Goal: Information Seeking & Learning: Find specific fact

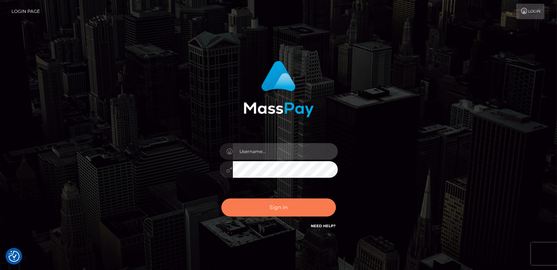
type input "catalinad"
click at [281, 207] on button "Sign in" at bounding box center [278, 208] width 115 height 18
type input "catalinad"
click at [282, 210] on button "Sign in" at bounding box center [278, 208] width 115 height 18
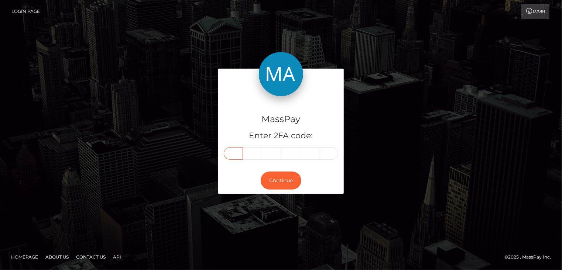
click at [233, 157] on input "text" at bounding box center [233, 153] width 19 height 13
type input "5"
type input "3"
type input "4"
type input "9"
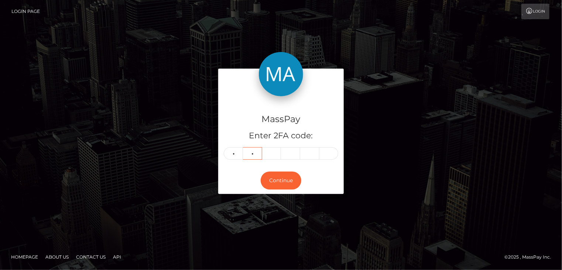
type input "4"
type input "6"
type input "2"
type input "6"
type input "2"
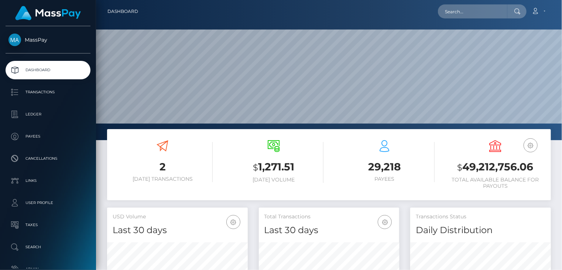
scroll to position [131, 140]
drag, startPoint x: 464, startPoint y: 18, endPoint x: 464, endPoint y: 14, distance: 4.4
paste input "MSP71cbdc4930ce4ea"
type input "MSP71cbdc4930ce4ea"
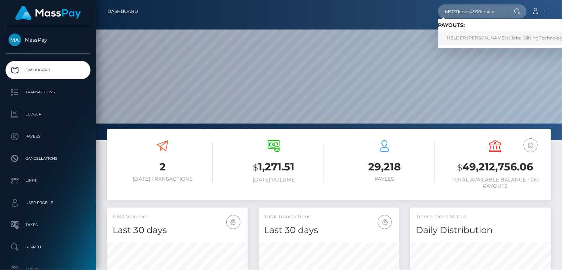
click at [470, 43] on link "HELDER JAMES LOZANO GONZALEZ (Global Gifting Technologies Inc - Throne)" at bounding box center [522, 38] width 169 height 14
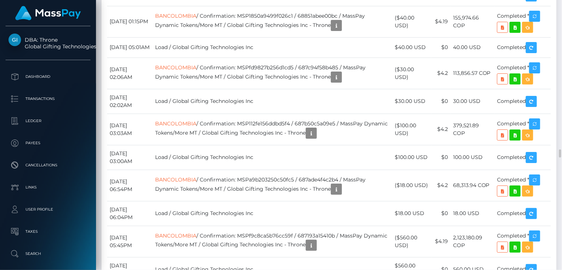
scroll to position [5051, 0]
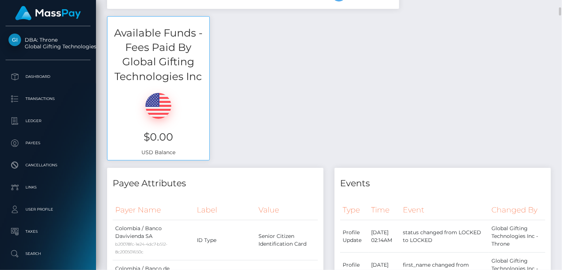
scroll to position [0, 0]
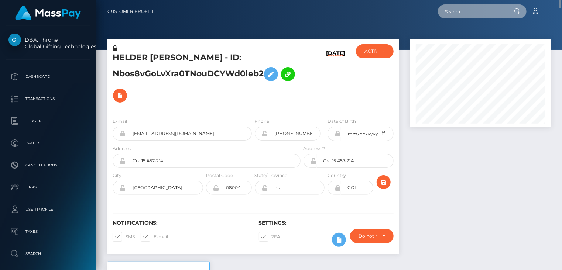
paste input "MSPd0509decfb2d875"
type input "MSPd0509decfb2d875"
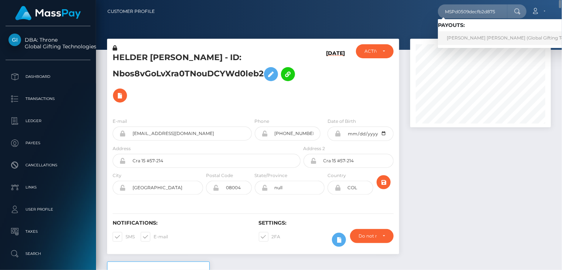
click at [468, 43] on link "ANA RUTH ORTIZ MUÑOZ (Global Gifting Technologies Inc - Throne)" at bounding box center [532, 38] width 189 height 14
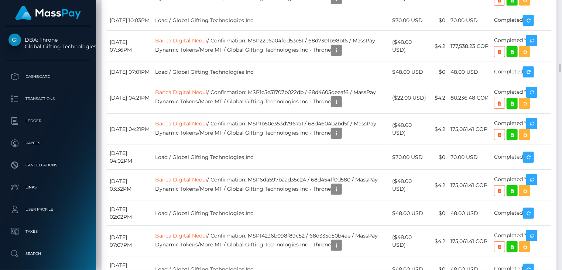
scroll to position [2341, 0]
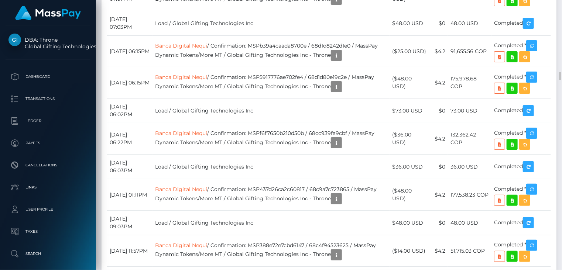
copy td "MSPd0509decfb2d875"
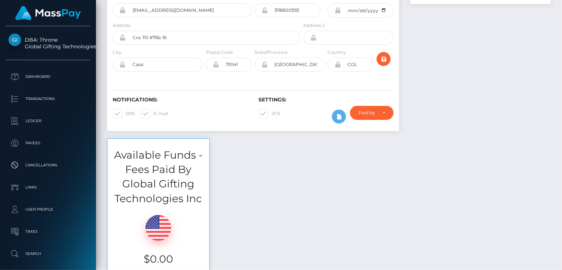
scroll to position [0, 0]
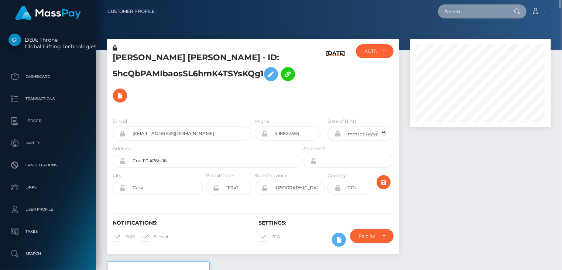
paste input "MSP6d42e7b087c00e1"
type input "MSP6d42e7b087c00e1"
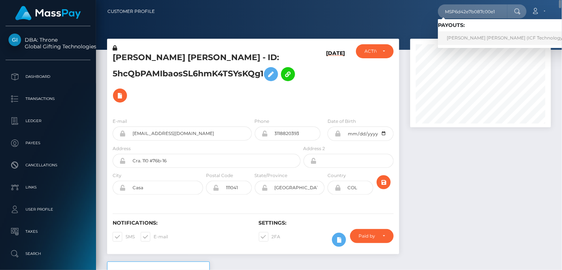
click at [468, 39] on link "Yeny Lorena Vinasco Mina (ICF Technology, Inc. - )" at bounding box center [513, 38] width 150 height 14
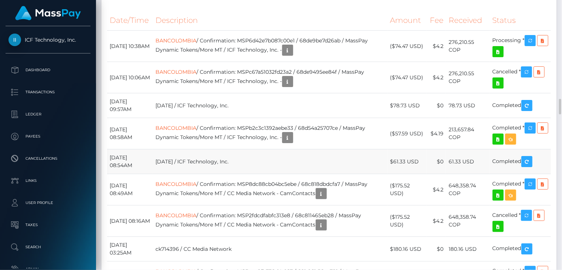
scroll to position [1601, 0]
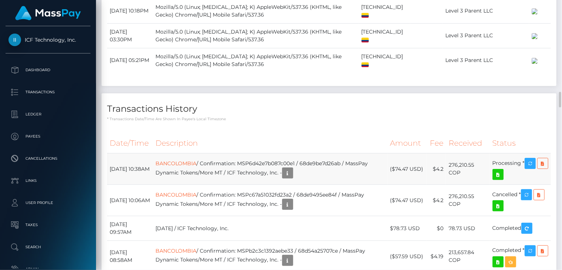
click at [282, 185] on td "BANCOLOMBIA / Confirmation: MSP6d42e7b087c00e1 / 68de9be7d26ab / MassPay Dynami…" at bounding box center [270, 169] width 235 height 31
copy td "MSP6d42e7b087c00e1"
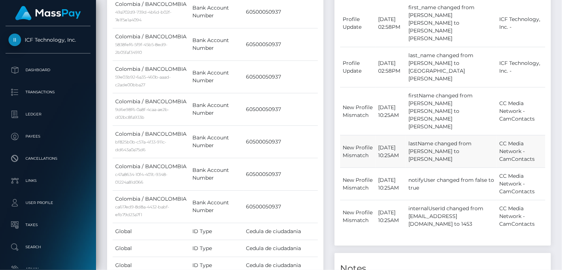
scroll to position [0, 0]
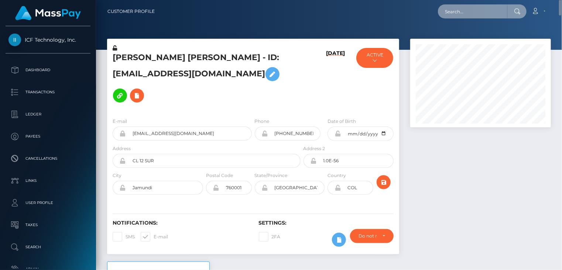
paste input "MSP6bafd49ff72877f"
type input "MSP6bafd49ff72877f"
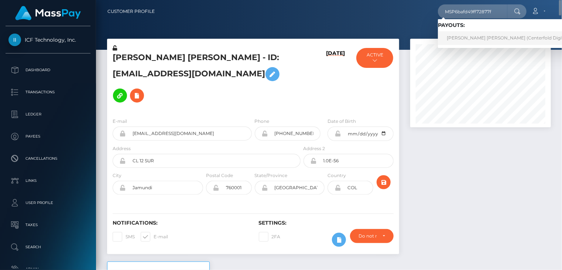
click at [455, 43] on link "Laura cristina segura palacio (Centerfold Digital Inc - )" at bounding box center [514, 38] width 152 height 14
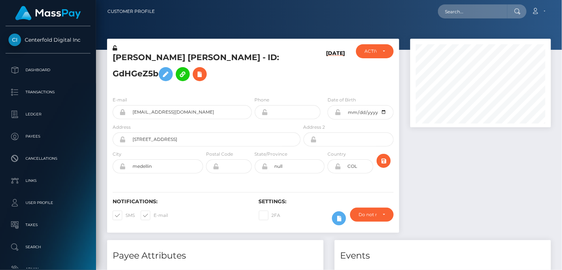
scroll to position [89, 140]
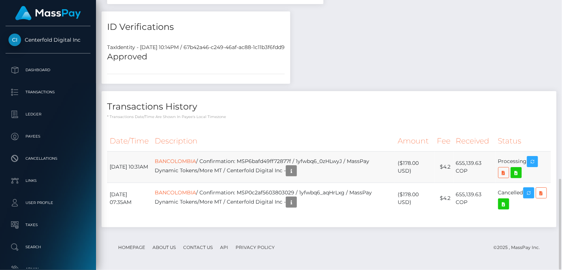
click at [276, 156] on td "BANCOLOMBIA / Confirmation: MSP6bafd49ff72877f / 1yfwbq6_0zHLwyJ / MassPay Dyna…" at bounding box center [273, 166] width 243 height 31
copy td "MSP6bafd49ff72877f"
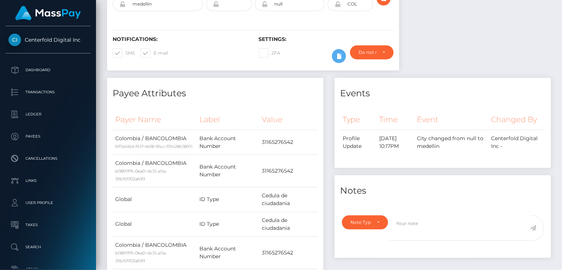
scroll to position [0, 0]
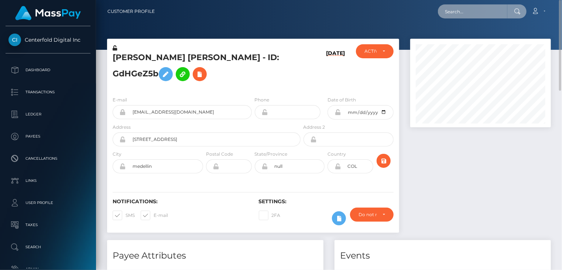
paste input "MSP9ccf76e31671384"
type input "MSP9ccf76e31671384"
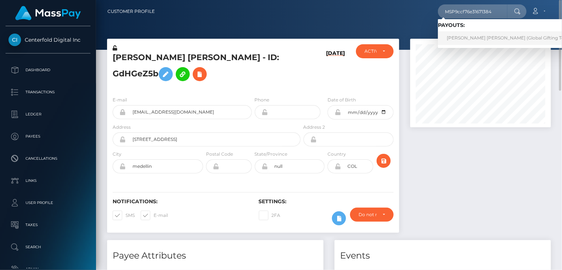
click at [477, 40] on link "DAIGELYS LIZNEY MELLADO TOVAR (Global Gifting Technologies Inc - Throne)" at bounding box center [532, 38] width 189 height 14
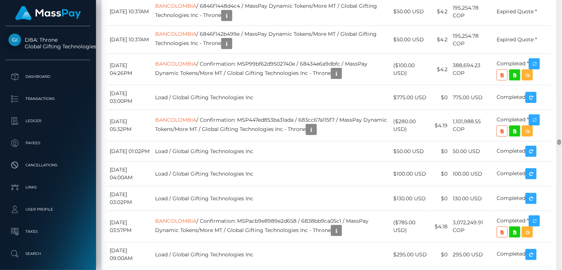
scroll to position [6678, 0]
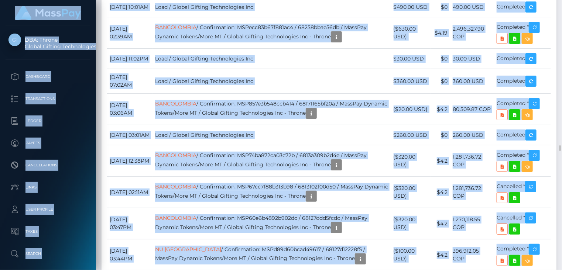
click at [562, 156] on html "DBA: Throne Global Gifting Technologies Inc Dashboard Transactions Ledger Payee…" at bounding box center [281, 135] width 562 height 270
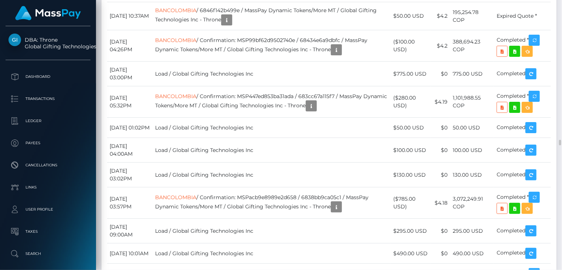
copy td "MSP9ccf76e31671384"
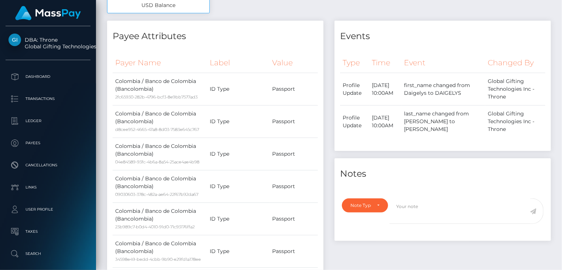
scroll to position [0, 0]
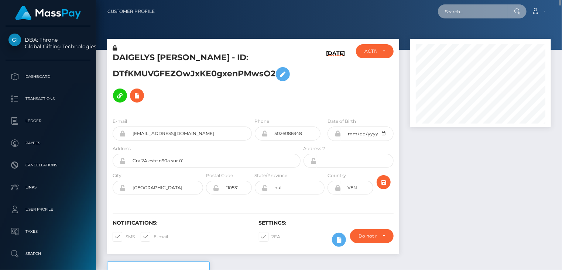
paste input "MSP4907da0a1794ba2"
type input "MSP4907da0a1794ba2"
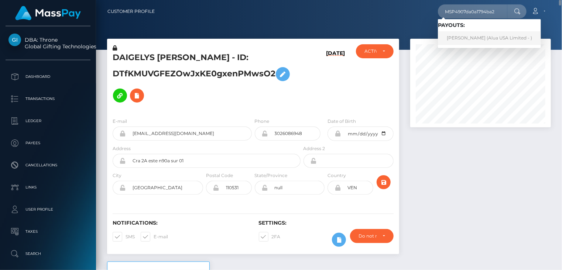
click at [476, 40] on link "Angelika Gatus (Alua USA Limited - )" at bounding box center [489, 38] width 103 height 14
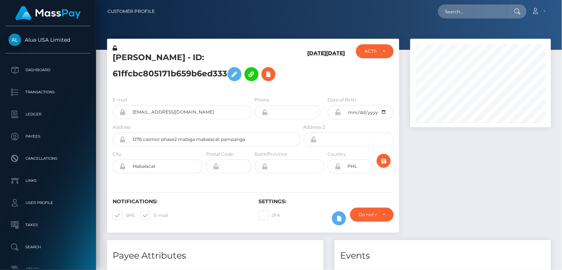
scroll to position [89, 140]
paste input "MSP4907da0a1794ba2"
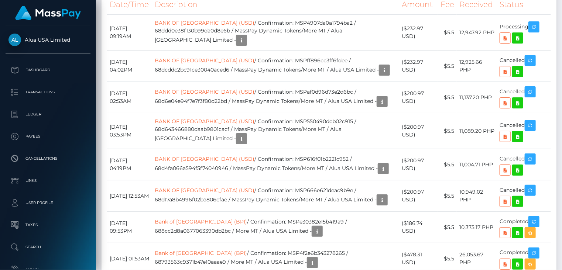
scroll to position [493, 0]
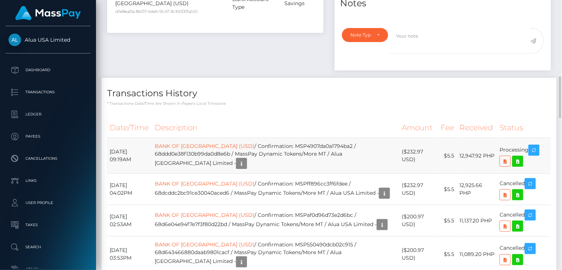
click at [318, 138] on td "BANK OF [GEOGRAPHIC_DATA] (USD) / Confirmation: MSP4907da0a1794ba2 / 68ddd0e38f…" at bounding box center [275, 156] width 247 height 36
copy td "MSP4907da0a1794ba2"
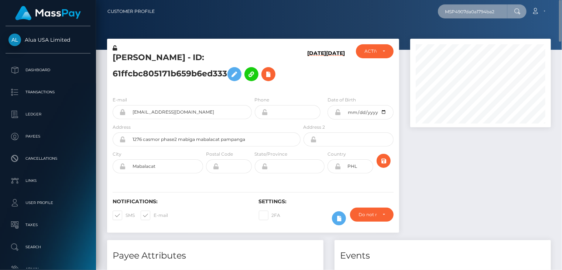
drag, startPoint x: 499, startPoint y: 11, endPoint x: 430, endPoint y: 13, distance: 69.5
click at [430, 13] on div "MSP4907da0a1794ba2 Loading... Loading... Account Edit Profile Logout" at bounding box center [356, 12] width 390 height 16
paste input "596021f0d8b6c5"
type input "MSP4596021f0d8b6c5"
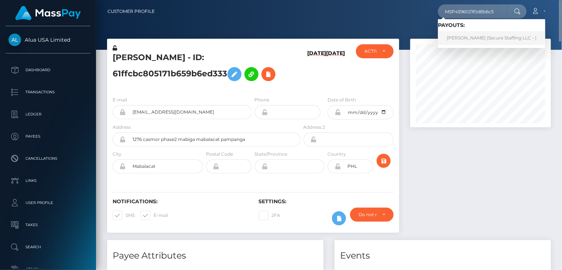
click at [473, 40] on link "JACKLYNE Luhombo (Secure Staffing LLC - )" at bounding box center [492, 38] width 108 height 14
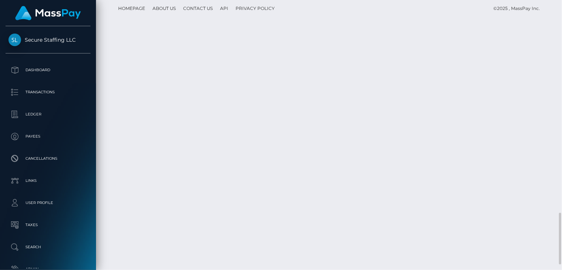
scroll to position [89, 140]
copy td "MSP4596021f0d8b6c5"
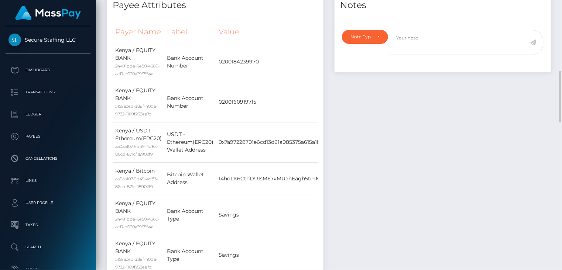
scroll to position [0, 0]
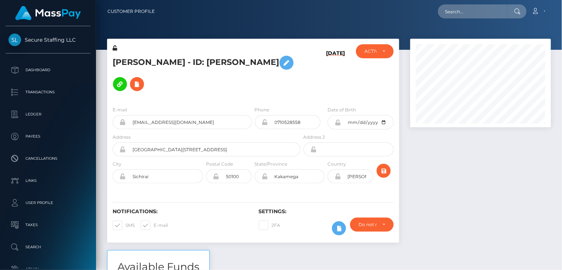
scroll to position [89, 140]
paste input "[EMAIL_ADDRESS][DOMAIN_NAME]"
type input "[EMAIL_ADDRESS][DOMAIN_NAME]"
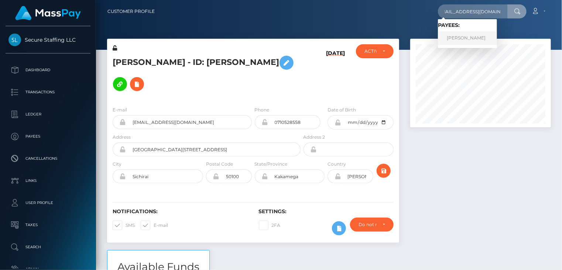
scroll to position [0, 0]
click at [465, 40] on link "[PERSON_NAME]" at bounding box center [467, 38] width 59 height 14
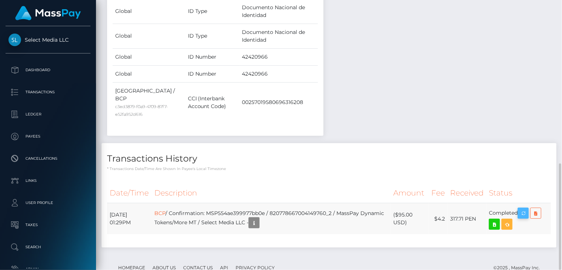
scroll to position [89, 140]
click at [525, 209] on icon "button" at bounding box center [523, 213] width 9 height 9
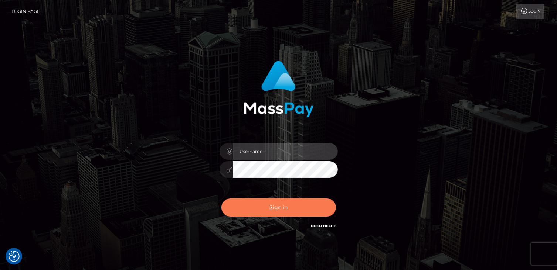
type input "catalinad"
click at [287, 209] on button "Sign in" at bounding box center [278, 208] width 115 height 18
type input "catalinad"
click at [281, 209] on button "Sign in" at bounding box center [278, 208] width 115 height 18
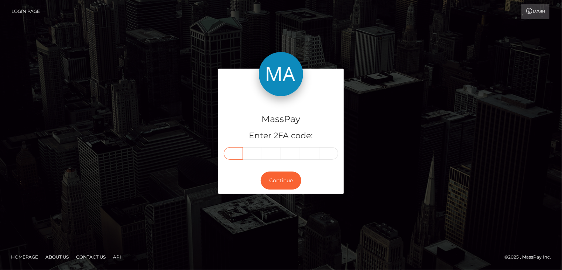
click at [232, 156] on input "text" at bounding box center [233, 153] width 19 height 13
type input "4"
type input "7"
type input "0"
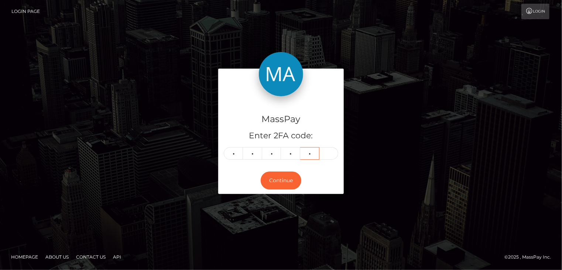
type input "7"
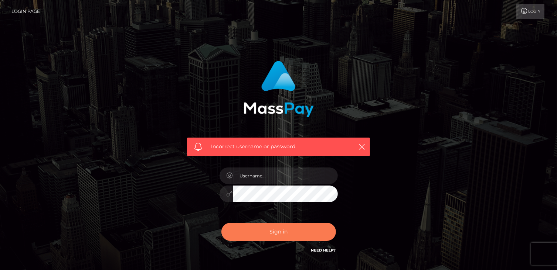
click at [293, 232] on button "Sign in" at bounding box center [278, 232] width 115 height 18
type input "catalinad"
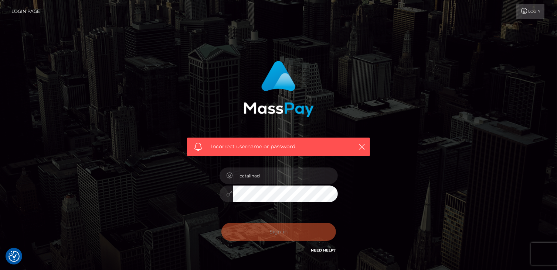
checkbox input "true"
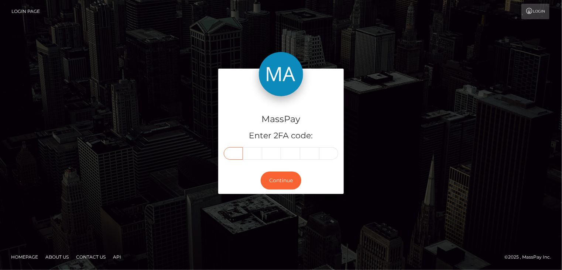
click at [234, 153] on input "text" at bounding box center [233, 153] width 19 height 13
type input "6"
type input "7"
type input "1"
type input "7"
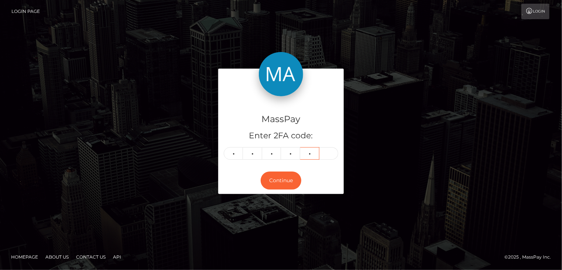
type input "4"
type input "3"
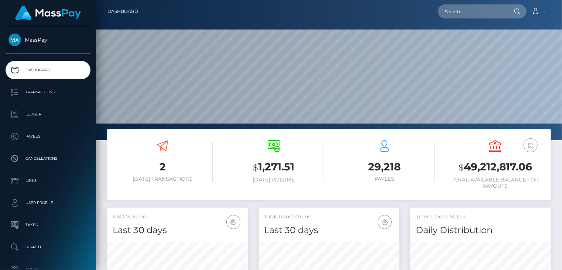
scroll to position [131, 140]
paste input "pout_PZ2hqN7fovrMi"
type input "pout_PZ2hqN7fovrMi"
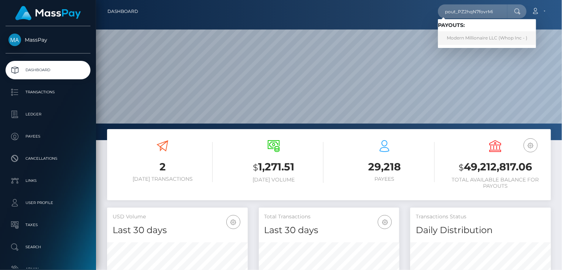
click at [469, 37] on link "Modern Millionaire LLC (Whop Inc - )" at bounding box center [487, 38] width 98 height 14
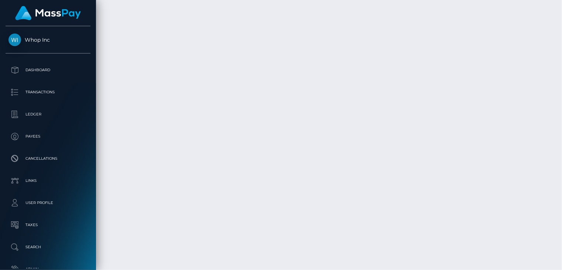
scroll to position [89, 140]
click at [368, 202] on body "Whop Inc Dashboard Transactions Ledger Payees" at bounding box center [281, 135] width 562 height 270
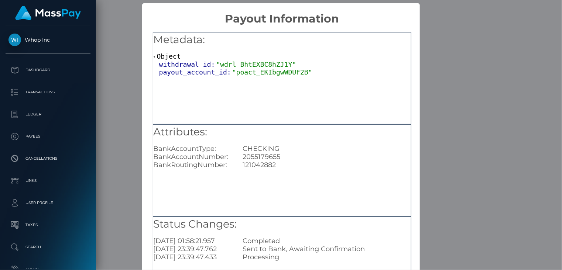
click at [441, 235] on div "× Payout Information Metadata: Object withdrawal_id: "wdrl_BhtEXBC8hZJ1Y" payou…" at bounding box center [281, 135] width 562 height 270
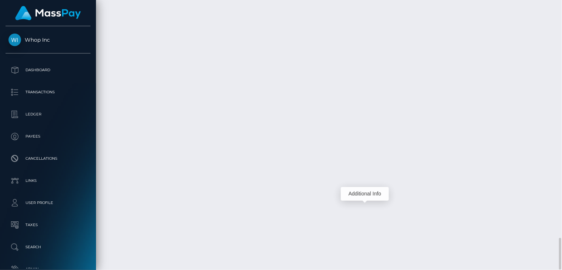
click at [534, 192] on div "Force status update" at bounding box center [518, 184] width 54 height 18
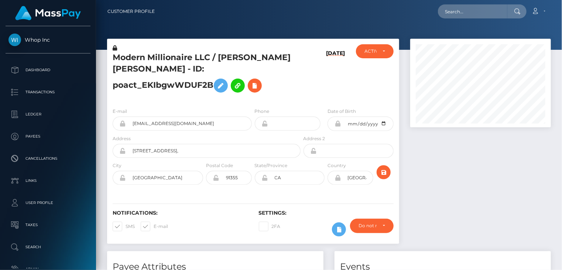
scroll to position [89, 140]
paste input "68d6f6b367b9f0ff58e53507"
type input "68d6f6b367b9f0ff58e53507"
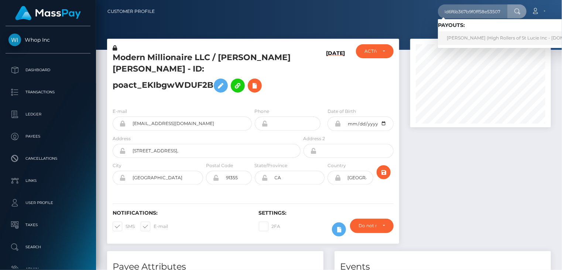
click at [477, 36] on link "JASON CHRISTOPHER HRUSKA (High Rollers of St Lucie Inc - Luckyrush.io)" at bounding box center [519, 38] width 163 height 14
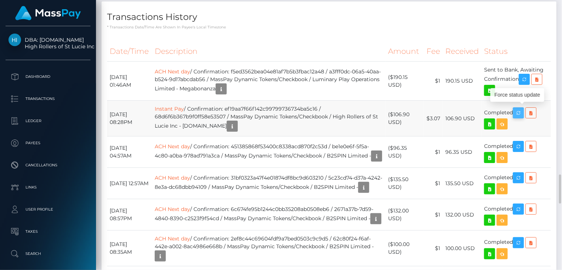
scroll to position [89, 140]
click at [519, 109] on icon "button" at bounding box center [518, 113] width 9 height 9
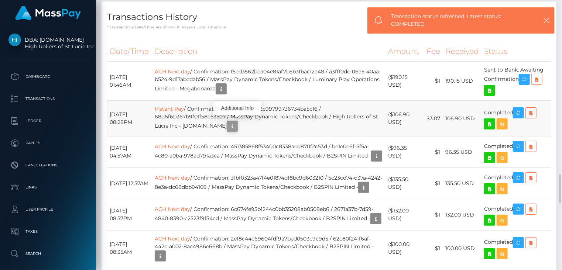
click at [233, 126] on icon "button" at bounding box center [232, 126] width 9 height 9
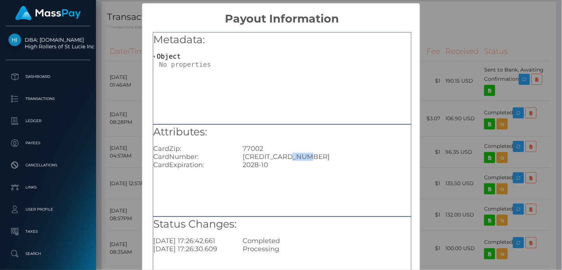
drag, startPoint x: 288, startPoint y: 158, endPoint x: 303, endPoint y: 156, distance: 15.2
click at [303, 156] on div "4000222178723161" at bounding box center [326, 157] width 179 height 8
copy div "3161"
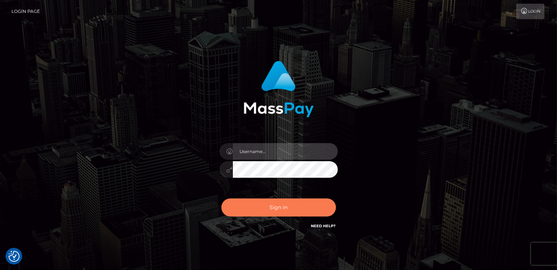
type input "catalinad"
click at [290, 209] on button "Sign in" at bounding box center [278, 208] width 115 height 18
type input "catalinad"
click at [301, 210] on button "Sign in" at bounding box center [278, 208] width 115 height 18
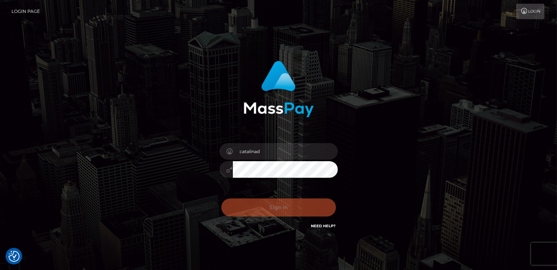
checkbox input "true"
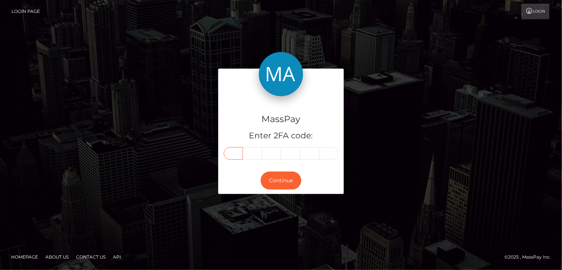
click at [238, 154] on input "text" at bounding box center [233, 153] width 19 height 13
type input "4"
type input "9"
type input "3"
type input "9"
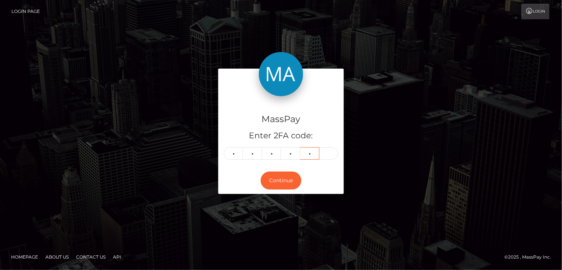
type input "6"
type input "1"
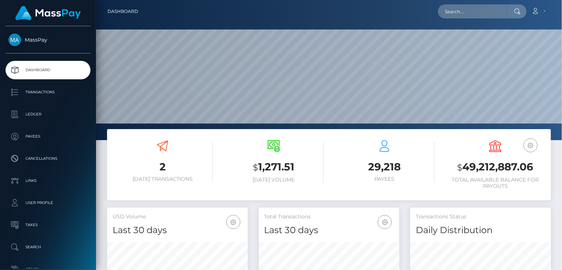
scroll to position [131, 140]
paste input "MSP29eb5fea0d8520c"
type input "MSP29eb5fea0d8520c"
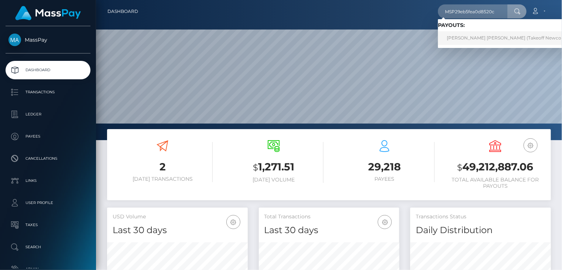
click at [480, 37] on link "RICHARD DELA CRUZ PASCUAL (Takeoff Newco Inc - Club Fans)" at bounding box center [522, 38] width 168 height 14
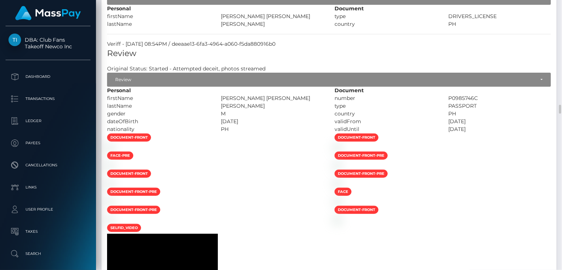
scroll to position [2712, 0]
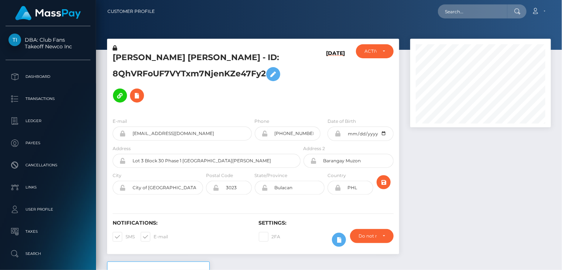
scroll to position [89, 140]
paste input "730d966b92224a87adb8cf4acce212f1"
type input "730d966b92224a87adb8cf4acce212f1"
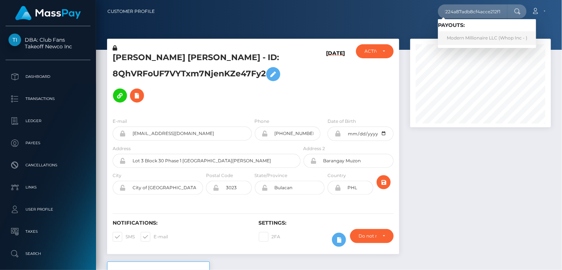
scroll to position [0, 0]
click at [464, 40] on link "Modern Millionaire LLC (Whop Inc - )" at bounding box center [487, 38] width 98 height 14
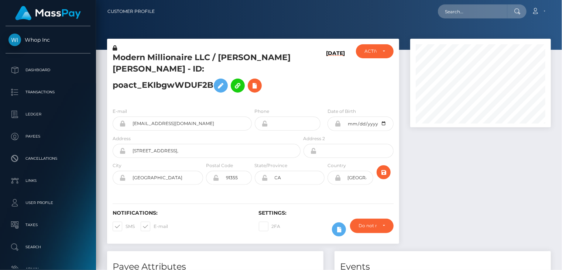
scroll to position [369331, 369278]
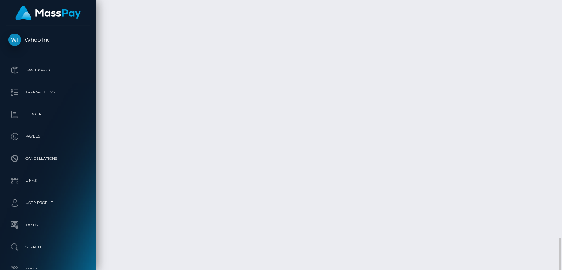
click at [534, 207] on div "Force status update" at bounding box center [518, 199] width 54 height 18
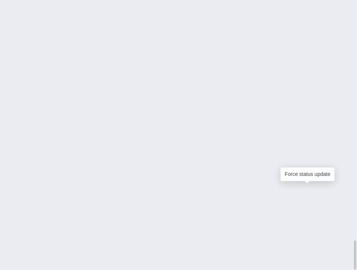
scroll to position [89, 104]
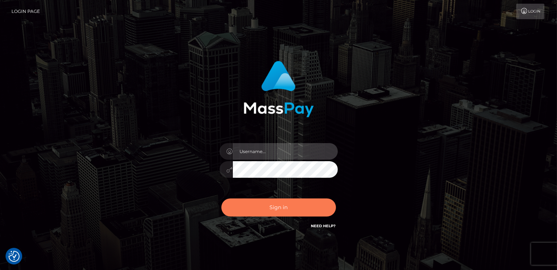
type input "catalinad"
click at [294, 207] on button "Sign in" at bounding box center [278, 208] width 115 height 18
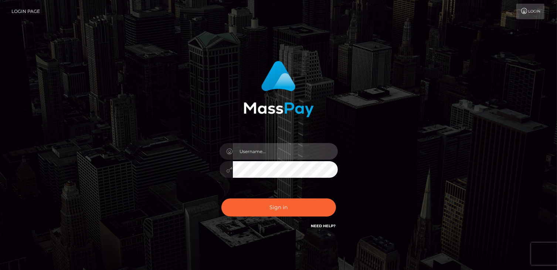
type input "catalinad"
click at [293, 209] on button "Sign in" at bounding box center [278, 208] width 115 height 18
click at [293, 210] on div "Sign in Need Help?" at bounding box center [278, 210] width 129 height 33
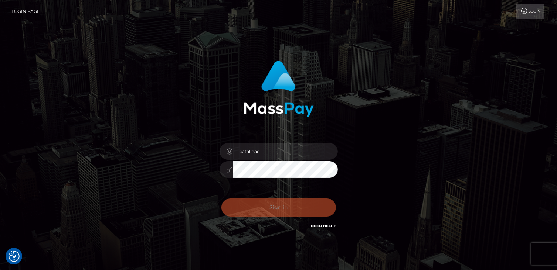
checkbox input "true"
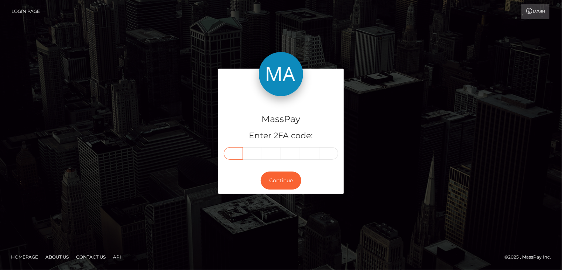
click at [241, 153] on input "text" at bounding box center [233, 153] width 19 height 13
click at [235, 152] on input "text" at bounding box center [233, 153] width 19 height 13
type input "4"
type input "8"
type input "0"
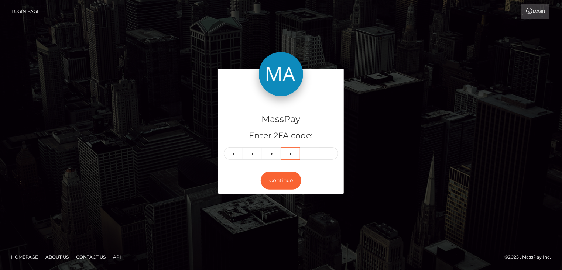
type input "3"
type input "1"
type input "4"
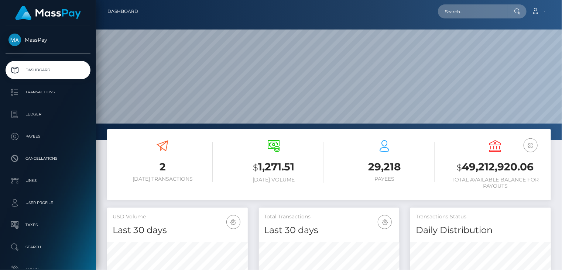
scroll to position [131, 140]
paste input "scratchful-2150985543"
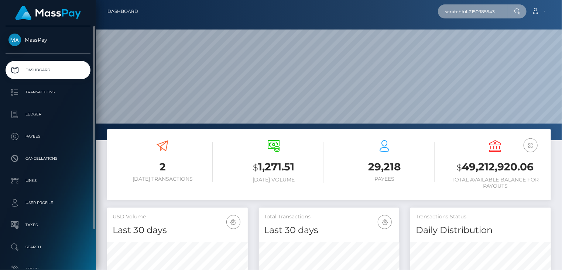
type input "scratchful-2150985543"
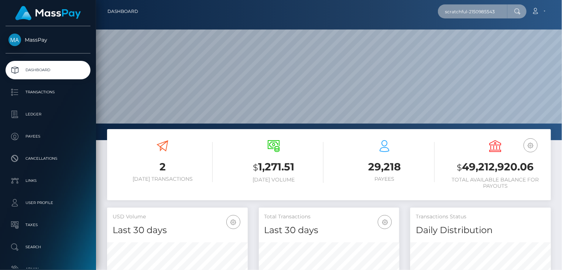
click at [499, 10] on input "scratchful-2150985543" at bounding box center [472, 11] width 69 height 14
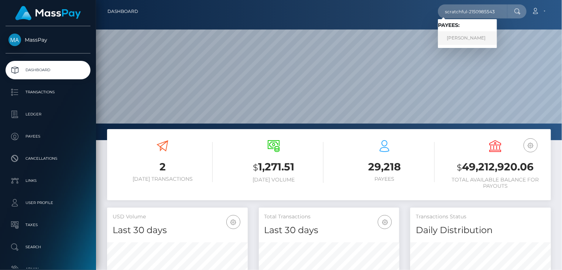
click at [468, 38] on link "ORLANDO VARGAS" at bounding box center [467, 38] width 59 height 14
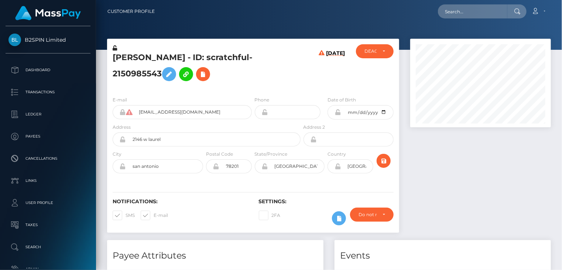
scroll to position [89, 140]
drag, startPoint x: 0, startPoint y: 0, endPoint x: 205, endPoint y: 74, distance: 218.4
click at [205, 74] on icon at bounding box center [203, 74] width 9 height 9
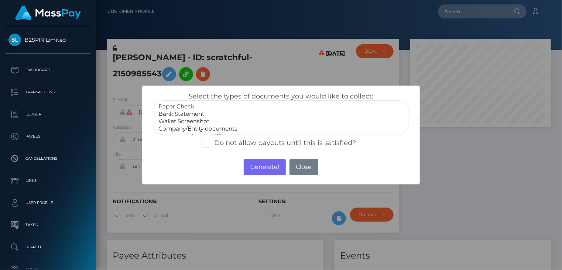
scroll to position [15, 0]
select select "Government issued ID"
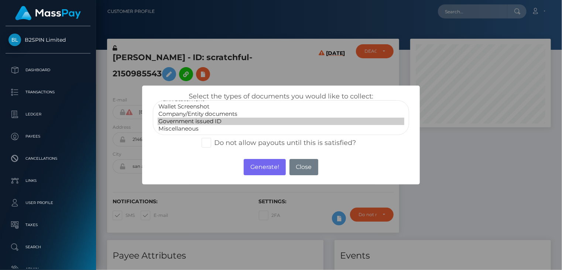
click at [195, 120] on option "Government issued ID" at bounding box center [281, 121] width 247 height 7
click at [276, 164] on button "Generate!" at bounding box center [265, 167] width 42 height 16
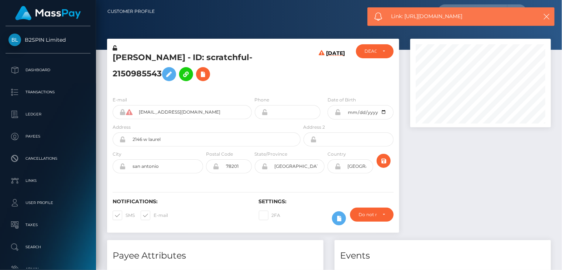
click at [434, 14] on span "Link: https://l.maspay.io/nllcb" at bounding box center [461, 17] width 139 height 8
copy span "Link: https://l.maspay.io/nllcb"
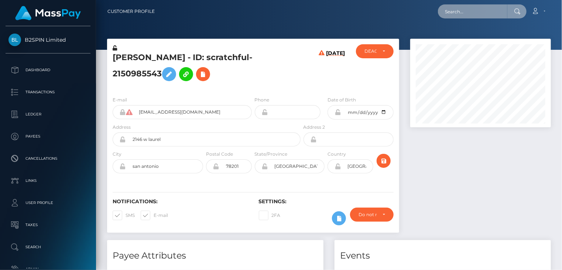
paste input "Armando077978"
type input "Armando077978"
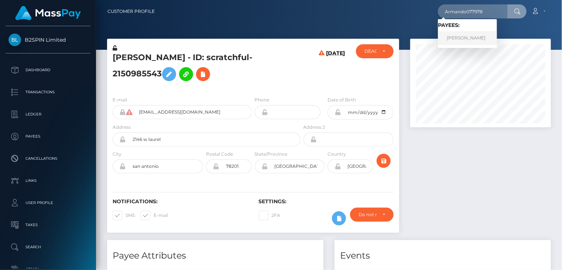
click at [454, 43] on link "Armando Rodriguez" at bounding box center [467, 38] width 59 height 14
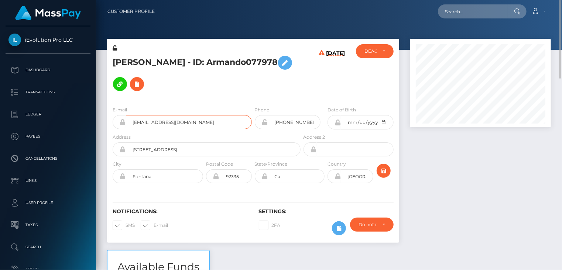
click at [158, 115] on input "ievolutionfontana@gmail.com" at bounding box center [189, 122] width 126 height 14
drag, startPoint x: 206, startPoint y: 57, endPoint x: 290, endPoint y: 55, distance: 83.9
click at [290, 55] on h5 "Armando Rodriguez - ID: Armando077978" at bounding box center [205, 73] width 184 height 43
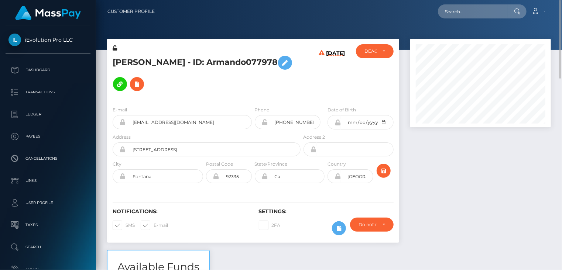
copy h5 "ID: Armando077978"
click at [141, 80] on icon at bounding box center [137, 84] width 9 height 9
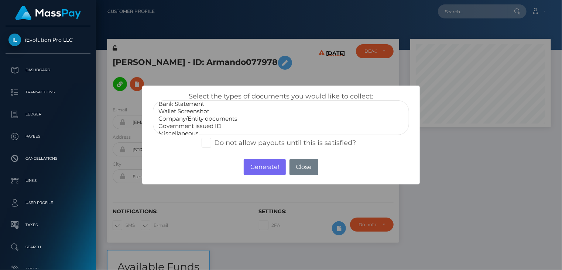
scroll to position [15, 0]
select select "Government issued ID"
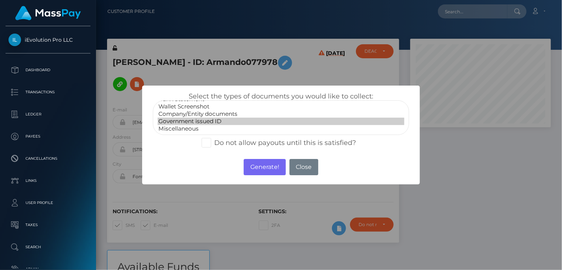
click at [212, 124] on option "Government issued ID" at bounding box center [281, 121] width 247 height 7
click at [271, 170] on button "Generate!" at bounding box center [265, 167] width 42 height 16
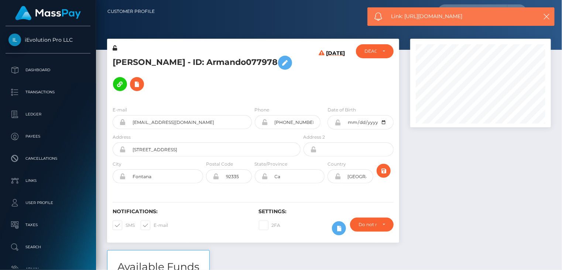
click at [428, 18] on span "Link: https://l.maspay.io/qllv9" at bounding box center [461, 17] width 139 height 8
copy span "Link: https://l.maspay.io/qllv9"
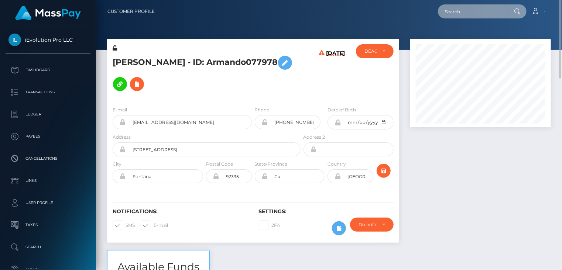
paste input "0652efe9-9f96-11f0-b1e8-026f69db09b1"
type input "0652efe9-9f96-11f0-b1e8-026f69db09b1"
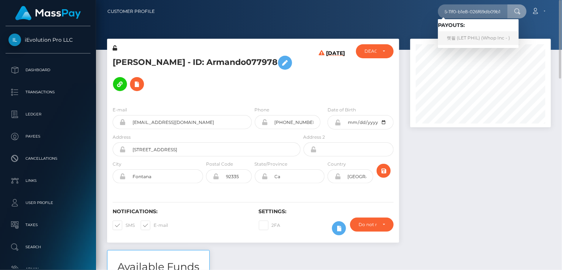
scroll to position [0, 0]
click at [481, 39] on link "렛필 (LET PHIL) (Whop Inc - )" at bounding box center [478, 38] width 81 height 14
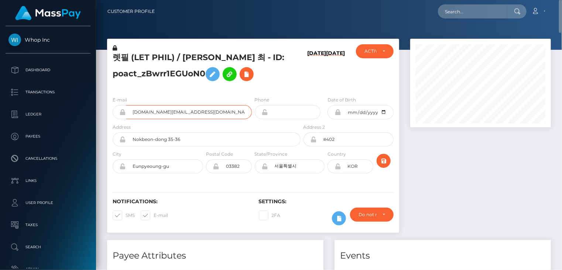
click at [153, 113] on input "[DOMAIN_NAME][EMAIL_ADDRESS][DOMAIN_NAME]" at bounding box center [189, 112] width 126 height 14
paste input "pout_R9D0Y0jYAetzz"
type input "pout_R9D0Y0jYAetzz"
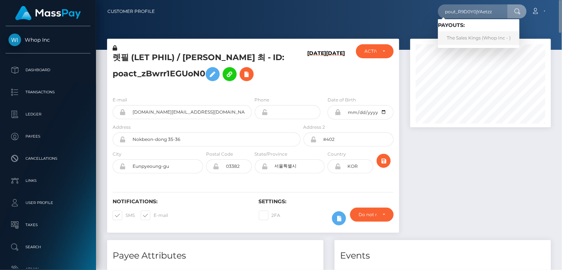
click at [476, 41] on link "The Sales Kings (Whop Inc - )" at bounding box center [479, 38] width 82 height 14
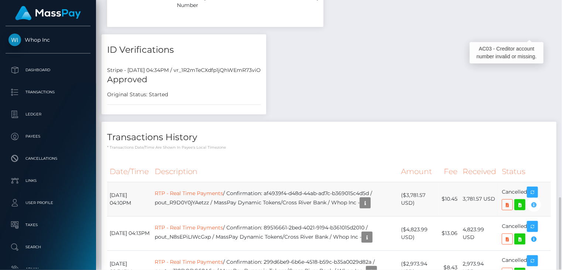
scroll to position [89, 140]
click at [535, 201] on icon "button" at bounding box center [534, 205] width 9 height 9
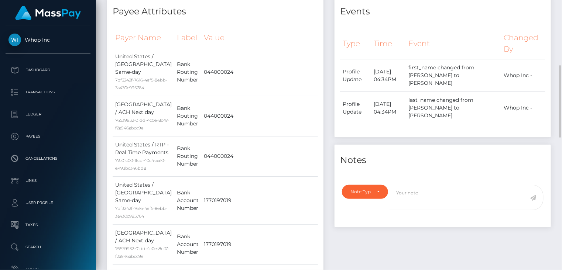
scroll to position [0, 0]
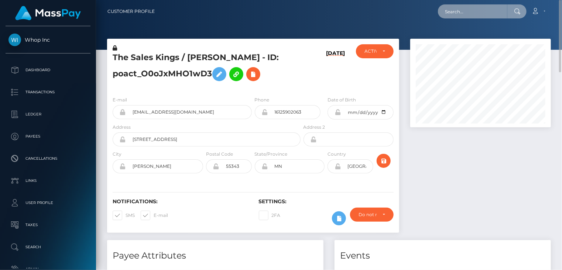
paste input "pout_xUWMfXX3Ywtyj"
type input "pout_xUWMfXX3Ywtyj"
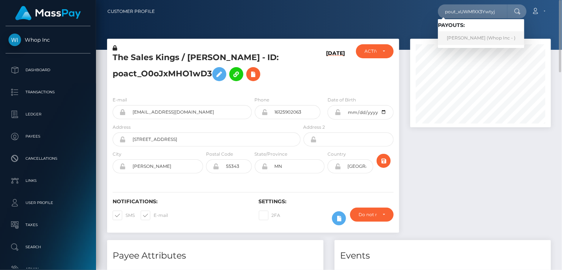
click at [458, 35] on link "HASSAN ALI (Whop Inc - )" at bounding box center [481, 38] width 86 height 14
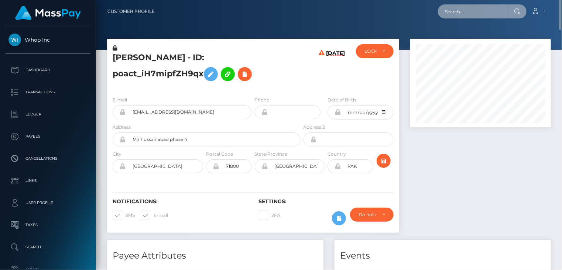
paste input "pout_ZxqXRPKPNNguQ"
type input "pout_ZxqXRPKPNNguQ"
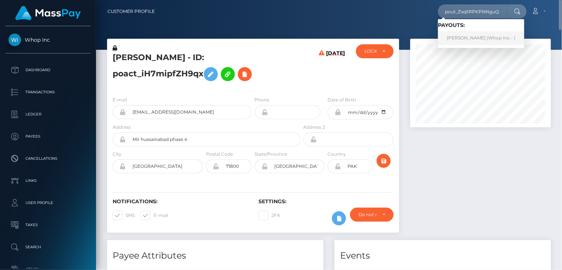
click at [463, 40] on link "HASSAN ALI (Whop Inc - )" at bounding box center [481, 38] width 86 height 14
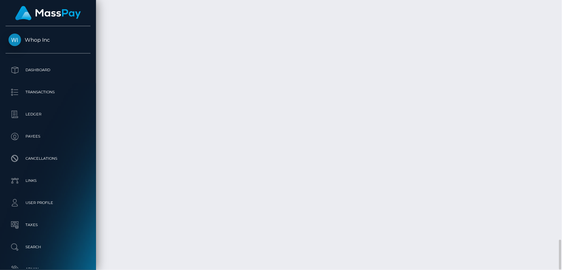
scroll to position [89, 140]
drag, startPoint x: 536, startPoint y: 136, endPoint x: 158, endPoint y: 130, distance: 377.2
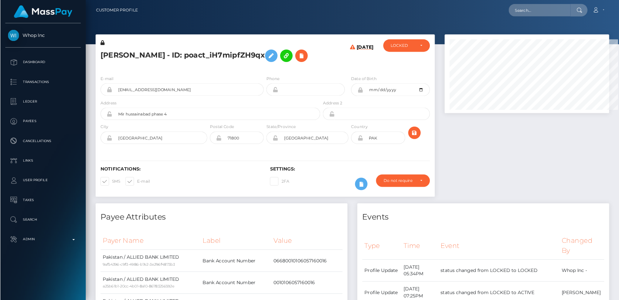
scroll to position [0, 0]
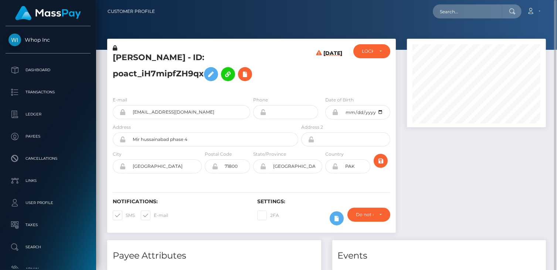
drag, startPoint x: 1652, startPoint y: 0, endPoint x: 264, endPoint y: 24, distance: 1388.9
click at [264, 24] on div at bounding box center [326, 25] width 461 height 50
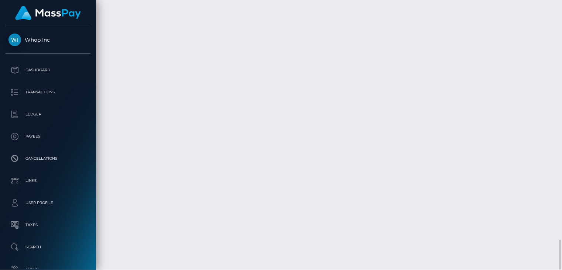
copy td "MSPdfb0f61cd91c69e"
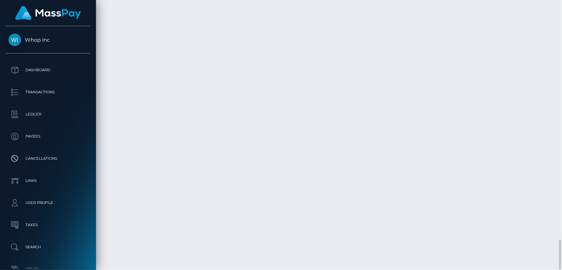
copy td "MSPb5ea62dee9f2303"
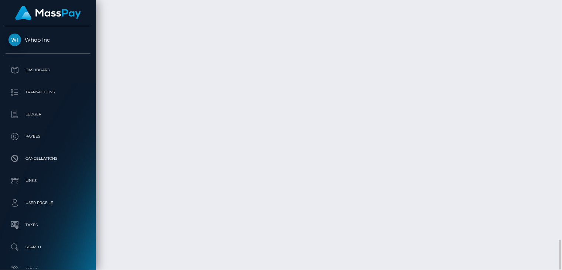
copy td "MSPdfb0f61cd91c69e"
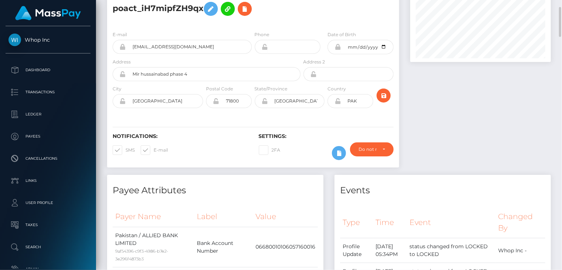
scroll to position [0, 0]
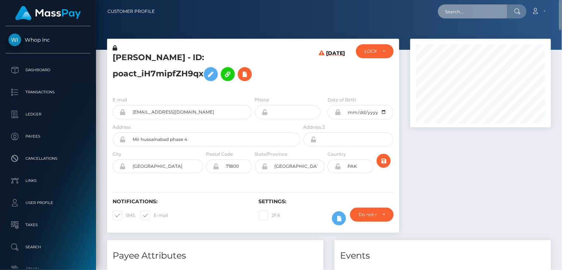
click at [467, 15] on input "text" at bounding box center [472, 11] width 69 height 14
paste input "pout_xUWMfXX3Ywtyj"
type input "pout_xUWMfXX3Ywtyj"
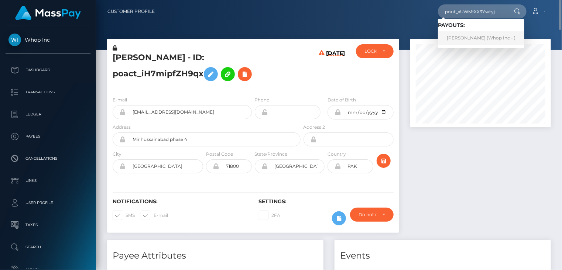
click at [458, 38] on link "HASSAN ALI (Whop Inc - )" at bounding box center [481, 38] width 86 height 14
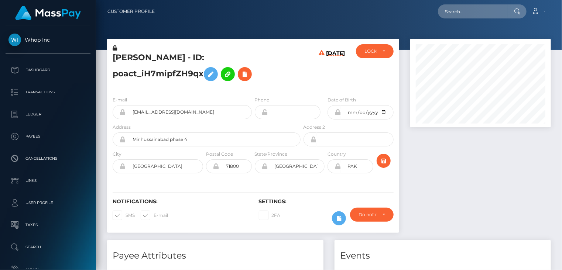
scroll to position [89, 140]
click at [203, 64] on h5 "[PERSON_NAME] - ID: poact_iH7mipfZH9qx" at bounding box center [205, 68] width 184 height 33
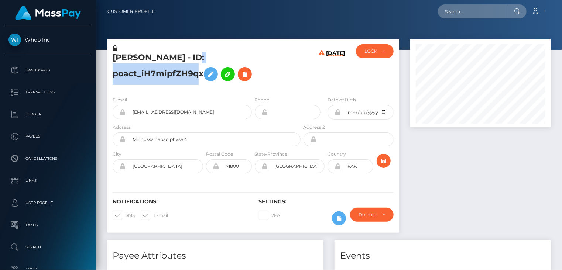
click at [203, 64] on h5 "[PERSON_NAME] - ID: poact_iH7mipfZH9qx" at bounding box center [205, 68] width 184 height 33
copy h5 "[PERSON_NAME] - ID: poact_iH7mipfZH9qx"
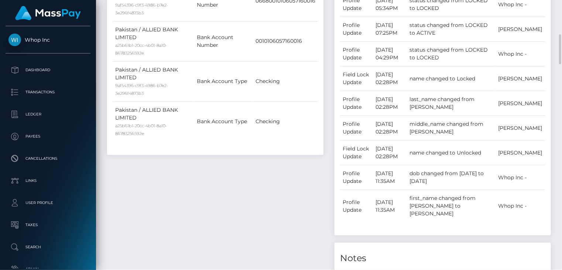
scroll to position [0, 0]
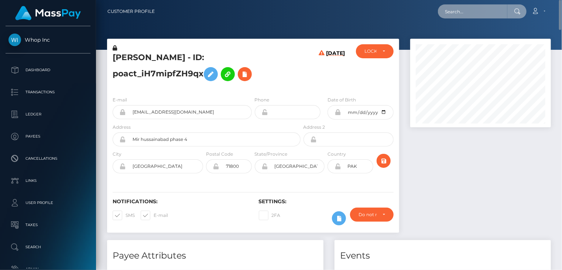
paste input "MSPafbdad29954a055"
type input "MSPafbdad29954a055"
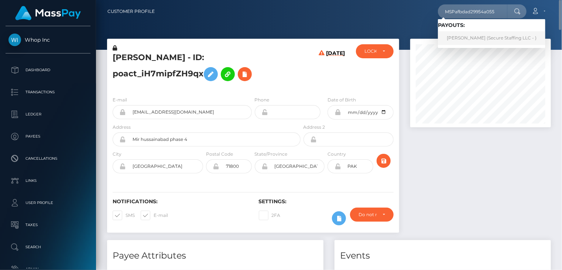
click at [484, 41] on link "Faith Wamalwa (Secure Staffing LLC - )" at bounding box center [492, 38] width 108 height 14
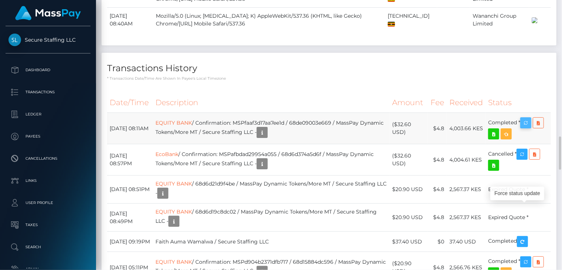
scroll to position [89, 140]
click at [529, 128] on icon "button" at bounding box center [526, 123] width 9 height 9
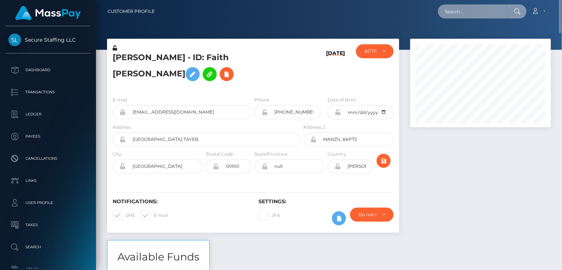
scroll to position [369331, 369278]
paste input "MSP4edbd18baf3f287"
type input "MSP4edbd18baf3f287"
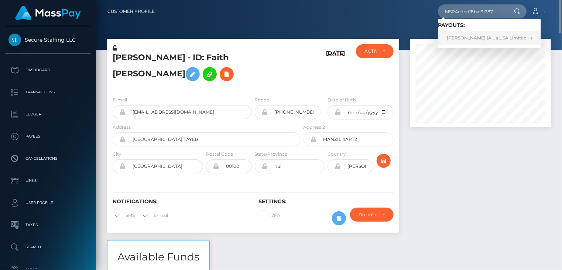
click at [467, 35] on link "Jorge Yosores (Alua USA Limited - )" at bounding box center [489, 38] width 103 height 14
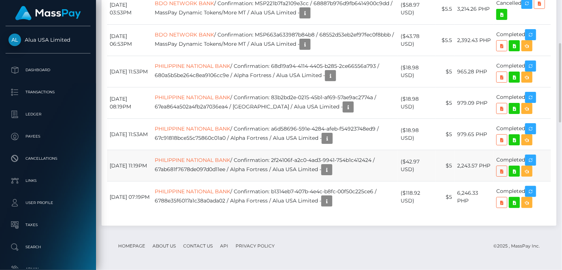
scroll to position [402, 0]
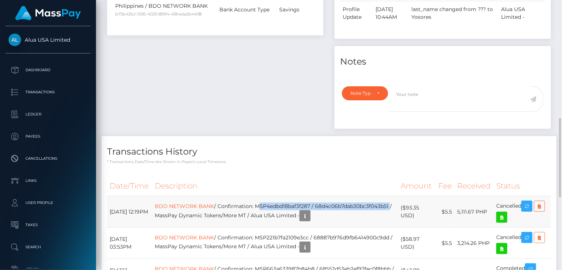
drag, startPoint x: 269, startPoint y: 204, endPoint x: 242, endPoint y: 212, distance: 28.1
click at [242, 212] on td "BDO NETWORK BANK / Confirmation: MSP4edbd18baf3f287 / 68d4c06b7dab30bc3f043b51 …" at bounding box center [275, 212] width 246 height 31
copy td "MSP4edbd18baf3f287 / 68d4c06b7dab30bc3f043b51"
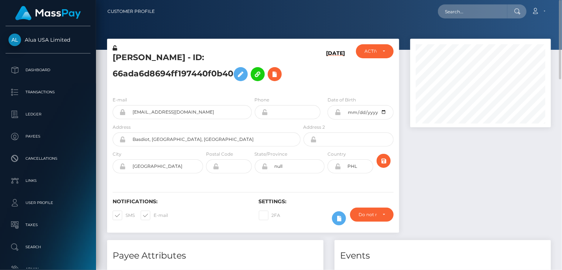
click at [166, 57] on h5 "Jorge Yosores - ID: 66ada6d8694ff197440f0b40" at bounding box center [205, 68] width 184 height 33
copy h5 "Jorge Yosores - ID: 66ada6d8694ff197440f0b40"
paste input "MSPf425d6ce4b62092"
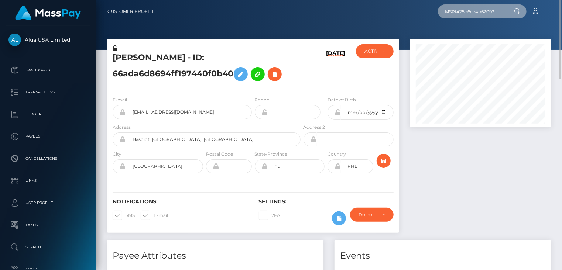
type input "MSPf425d6ce4b62092"
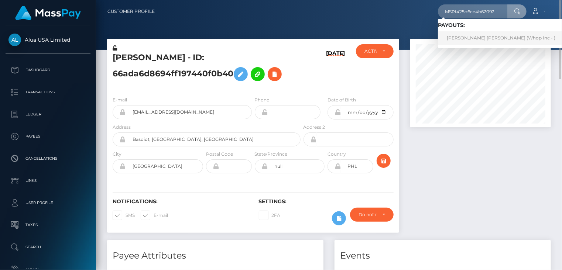
click at [475, 36] on link "REEMA MOHAMED ALI ALKURDI (Whop Inc - )" at bounding box center [501, 38] width 126 height 14
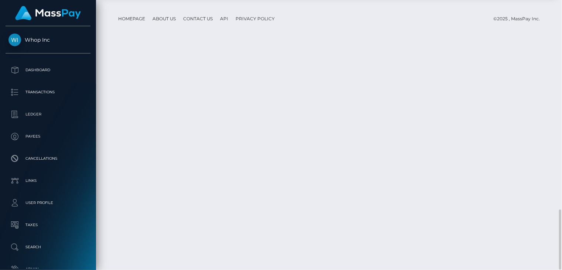
scroll to position [89, 140]
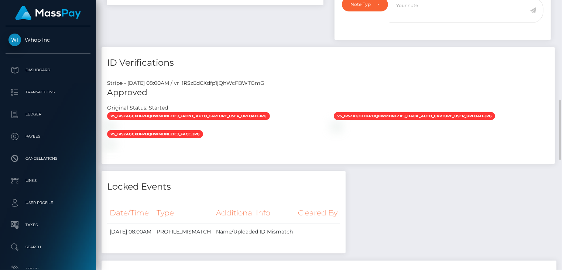
scroll to position [0, 0]
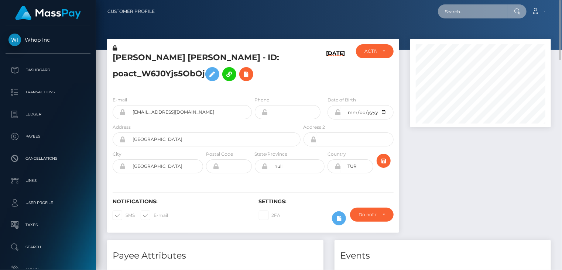
paste input "[EMAIL_ADDRESS][DOMAIN_NAME]"
type input "[EMAIL_ADDRESS][DOMAIN_NAME]"
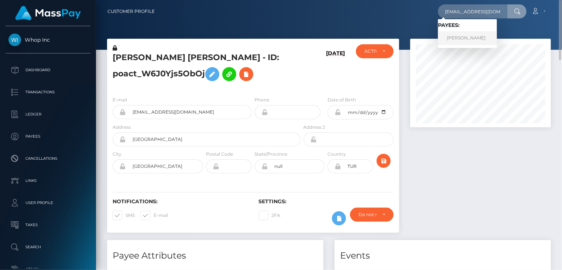
click at [464, 37] on link "Philip Booth" at bounding box center [467, 38] width 59 height 14
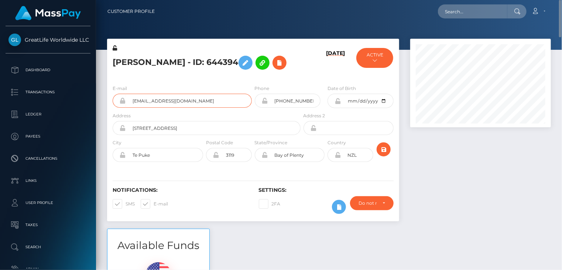
click at [158, 102] on input "[EMAIL_ADDRESS][DOMAIN_NAME]" at bounding box center [189, 101] width 126 height 14
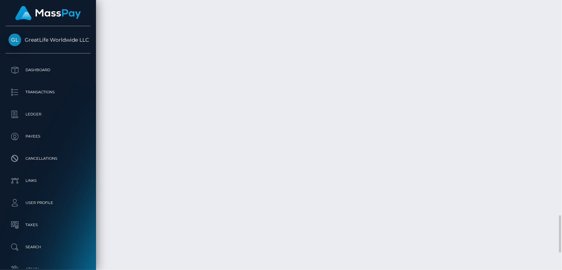
scroll to position [1679, 0]
drag, startPoint x: 226, startPoint y: 176, endPoint x: 269, endPoint y: 174, distance: 42.9
copy td "Maintenance Fee"
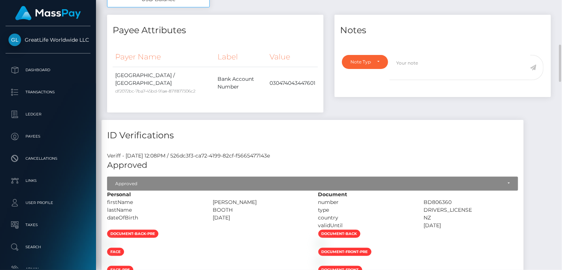
scroll to position [0, 0]
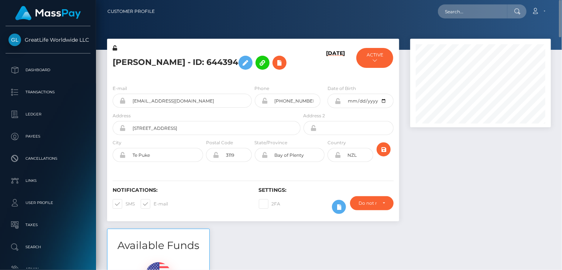
click at [183, 59] on h5 "[PERSON_NAME] - ID: 644394" at bounding box center [205, 62] width 184 height 21
click at [183, 59] on h5 "Philip Booth - ID: 644394" at bounding box center [205, 62] width 184 height 21
copy h5 "Philip Booth - ID: 644394"
paste input "poact_ikaMZaCGMRYj"
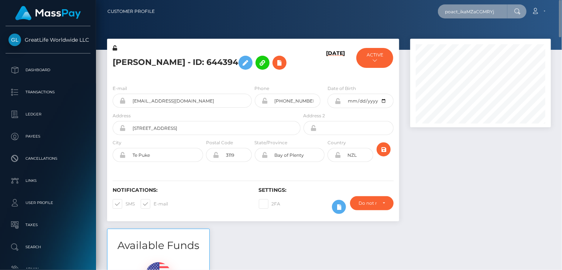
type input "poact_ikaMZaCGMRYj"
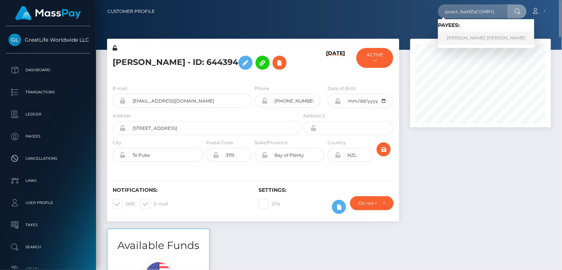
click at [485, 37] on link "KHALED NASRELDIN MOHAMED MOAWED" at bounding box center [486, 38] width 96 height 14
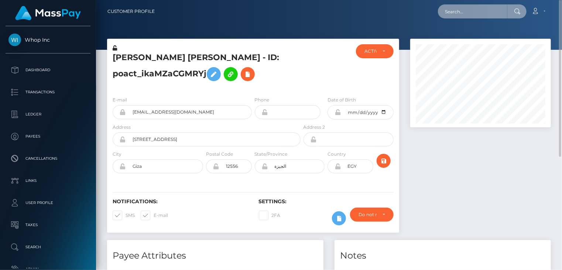
paste input "MSP3c2774f5763def2"
type input "MSP3c2774f5763def2"
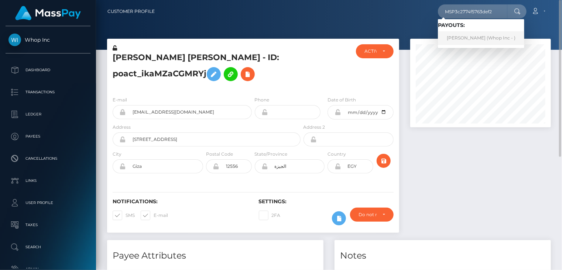
click at [467, 42] on link "AMAR HASHIR (Whop Inc - )" at bounding box center [481, 38] width 86 height 14
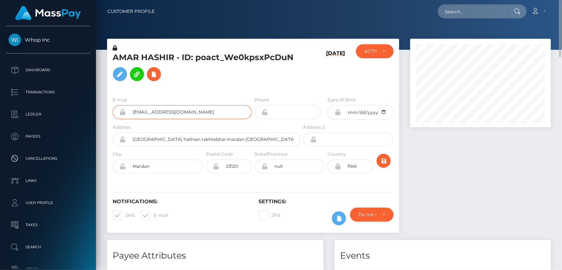
click at [162, 112] on input "amarhashir777@gmail.com" at bounding box center [189, 112] width 126 height 14
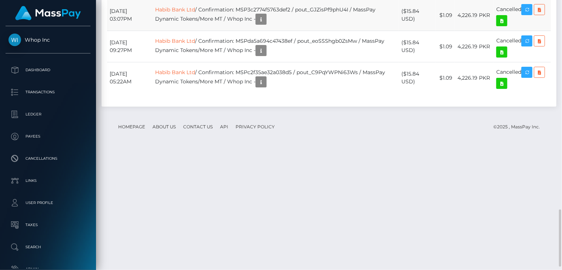
scroll to position [89, 140]
drag, startPoint x: 257, startPoint y: 143, endPoint x: 369, endPoint y: 144, distance: 111.6
click at [369, 31] on td "Habib Bank Ltd / Confirmation: MSP3c2774f5763def2 / pout_GJZisPf9phU4I / MassPa…" at bounding box center [276, 15] width 246 height 31
copy td "MSP3c2774f5763def2 / pout_GJZisPf9phU4I"
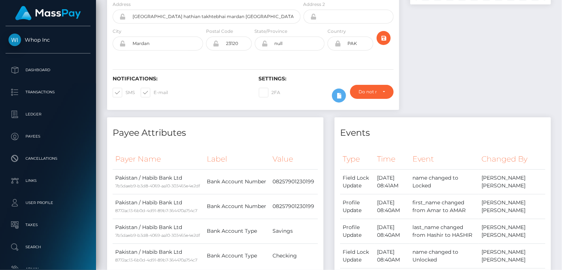
scroll to position [0, 0]
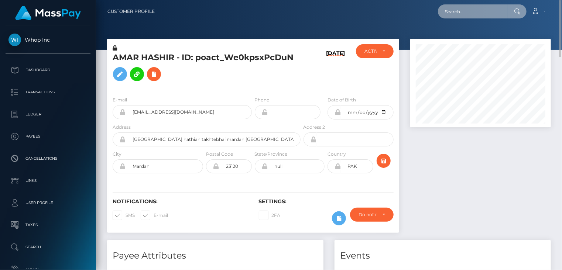
paste input "MSP0cac8b095e2412d"
type input "MSP0cac8b095e2412d"
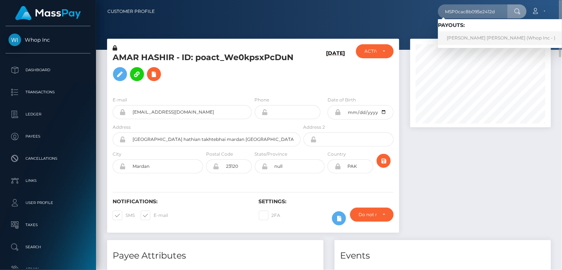
click at [459, 42] on link "CHAUDHRY AHMED NADEEM Nadeem (Whop Inc - )" at bounding box center [501, 38] width 126 height 14
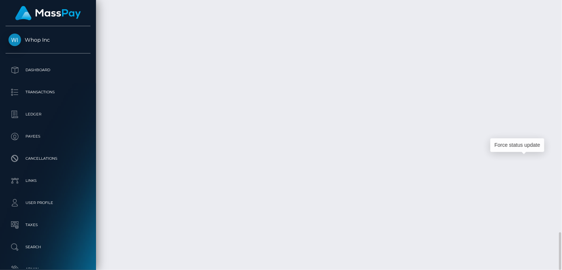
scroll to position [89, 140]
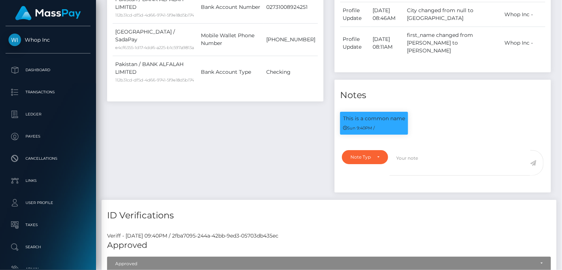
scroll to position [0, 0]
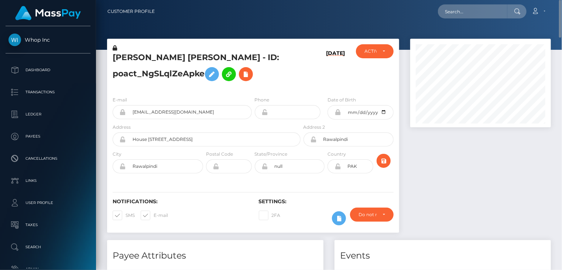
click at [156, 59] on h5 "[PERSON_NAME] [PERSON_NAME] - ID: poact_NgSLqlZeApke" at bounding box center [205, 68] width 184 height 33
paste input "MSP29eb5fea0d8520c"
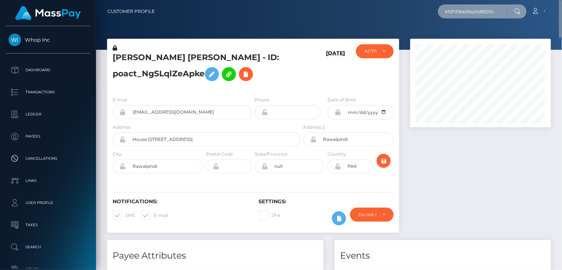
type input "MSP29eb5fea0d8520c"
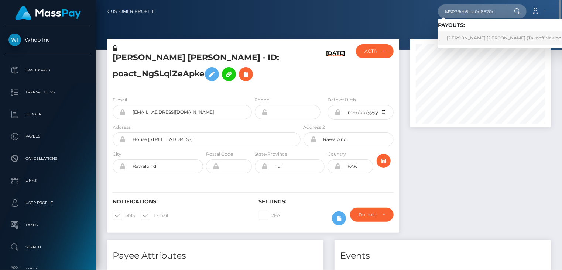
click at [472, 42] on link "[PERSON_NAME] [PERSON_NAME] (Takeoff Newco Inc - Club Fans)" at bounding box center [522, 38] width 168 height 14
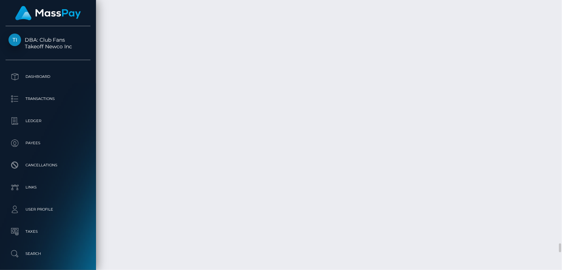
scroll to position [7640, 0]
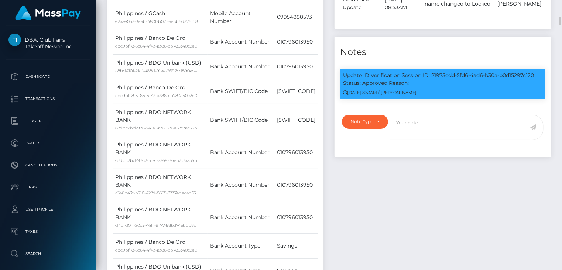
scroll to position [0, 0]
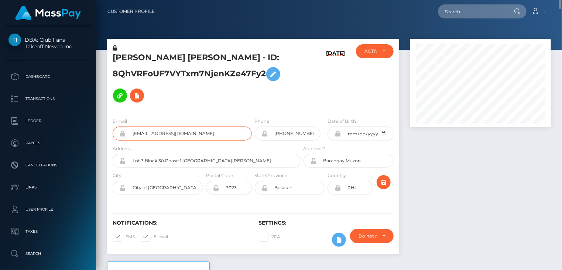
click at [155, 133] on input "rob3rtafoxx@gmail.com" at bounding box center [189, 134] width 126 height 14
paste input "poact_aqSco33HeI6M"
type input "poact_aqSco33HeI6M"
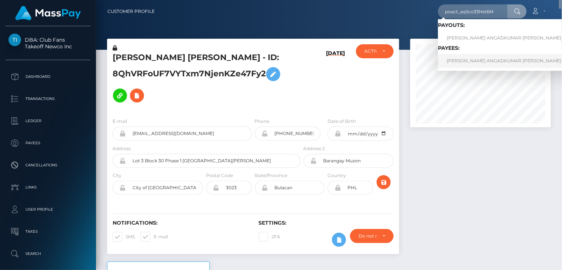
click at [467, 65] on link "SAKSHI ANGADKUMAR MAURYA" at bounding box center [519, 61] width 162 height 14
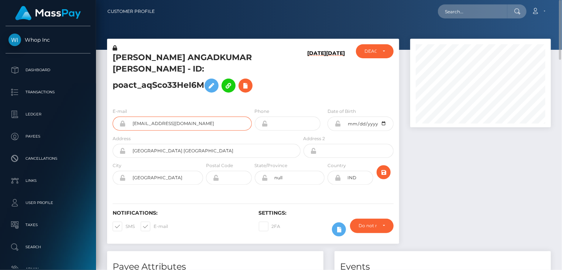
click at [168, 117] on input "jenifermenon74@gmail.com" at bounding box center [189, 124] width 126 height 14
paste input "MSPb5ea62dee9f2303"
type input "MSPb5ea62dee9f2303"
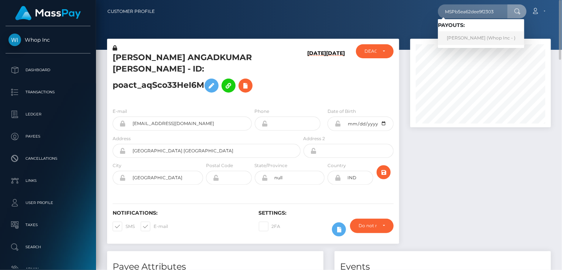
click at [471, 39] on link "HASSAN ALI (Whop Inc - )" at bounding box center [481, 38] width 86 height 14
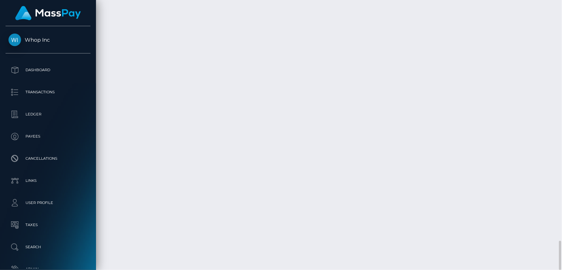
scroll to position [89, 140]
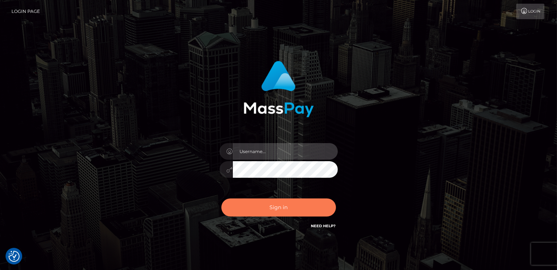
type input "catalinad"
click at [282, 208] on button "Sign in" at bounding box center [278, 208] width 115 height 18
